Goal: Navigation & Orientation: Find specific page/section

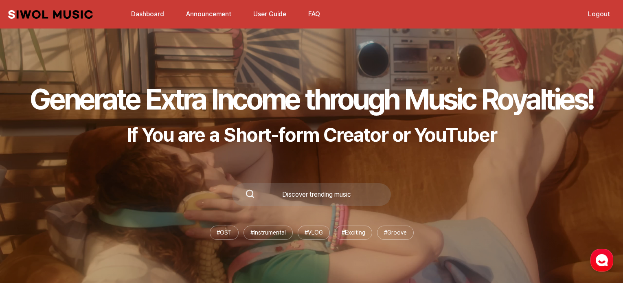
scroll to position [41, 0]
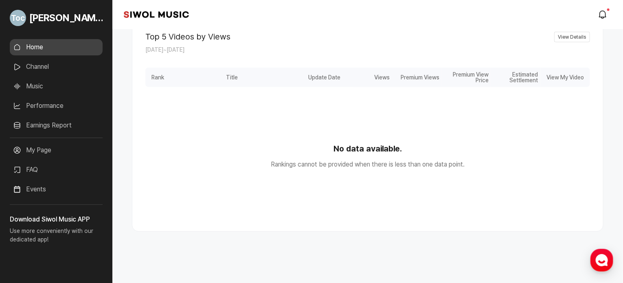
scroll to position [442, 0]
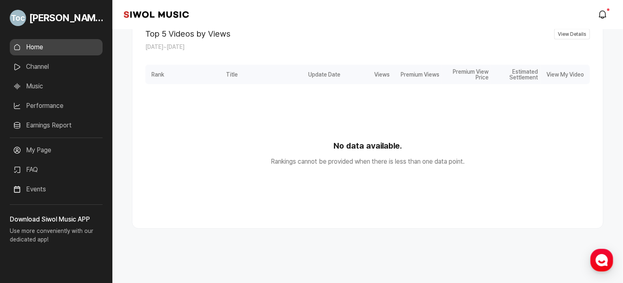
click at [48, 65] on link "Channel" at bounding box center [56, 67] width 93 height 16
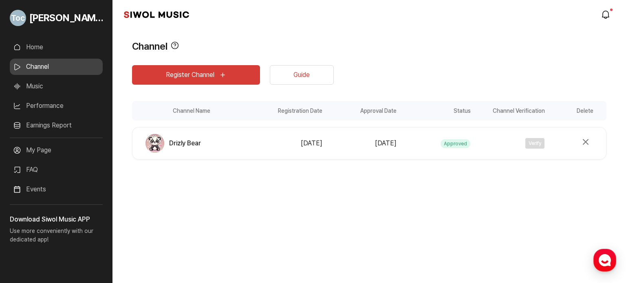
click at [247, 144] on div "Drizly Bear" at bounding box center [192, 143] width 114 height 19
